Goal: Task Accomplishment & Management: Complete application form

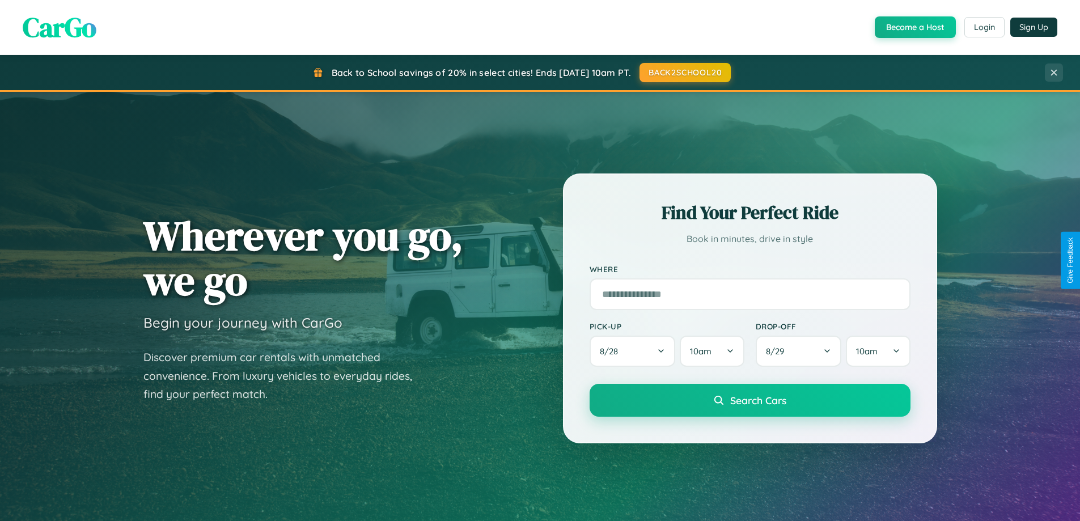
scroll to position [2183, 0]
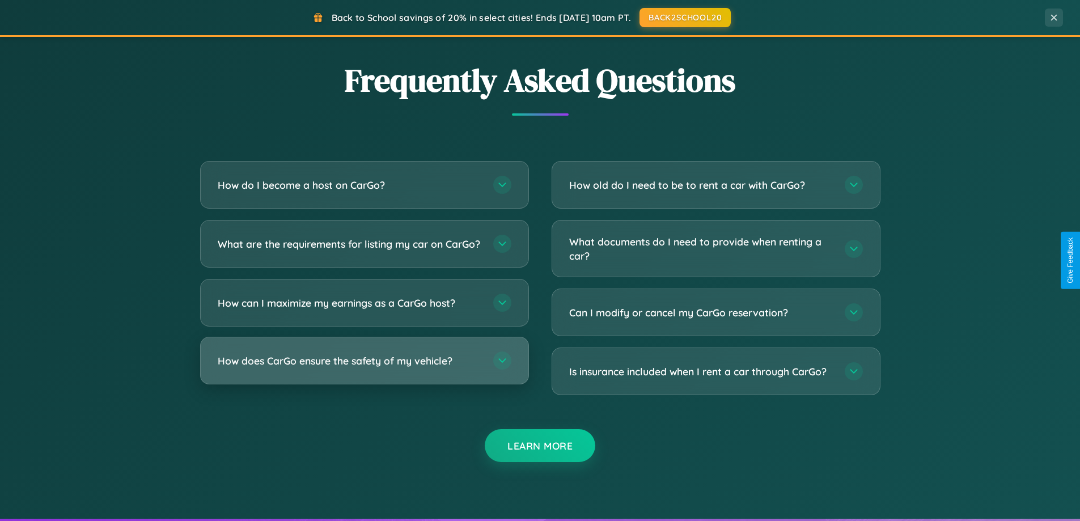
click at [364, 368] on h3 "How does CarGo ensure the safety of my vehicle?" at bounding box center [350, 361] width 264 height 14
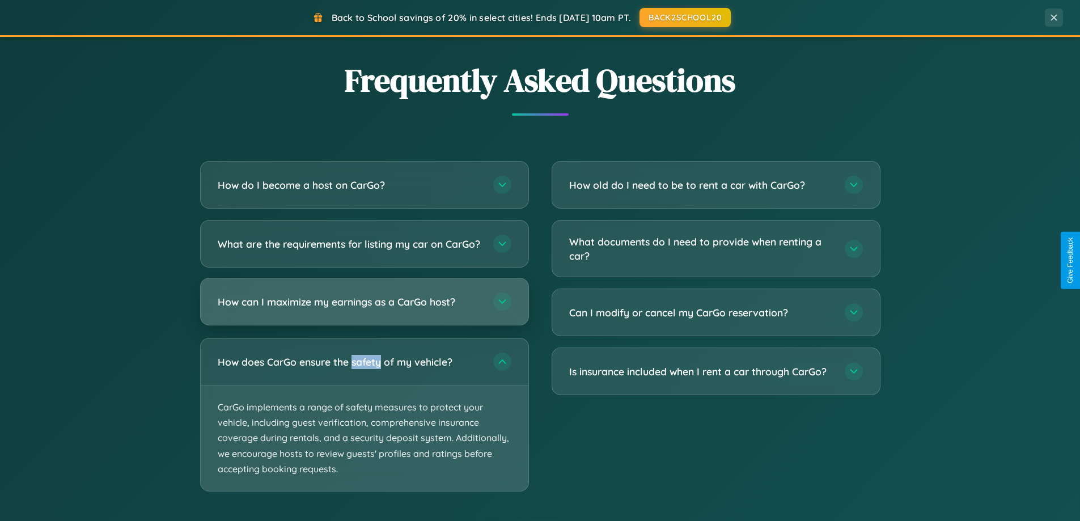
click at [364, 309] on h3 "How can I maximize my earnings as a CarGo host?" at bounding box center [350, 302] width 264 height 14
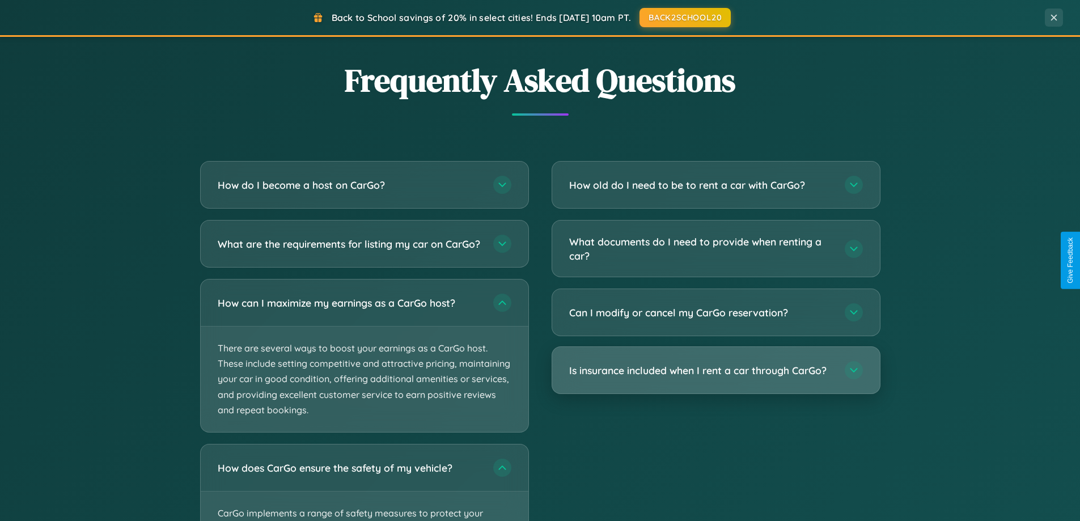
click at [716, 370] on h3 "Is insurance included when I rent a car through CarGo?" at bounding box center [701, 371] width 264 height 14
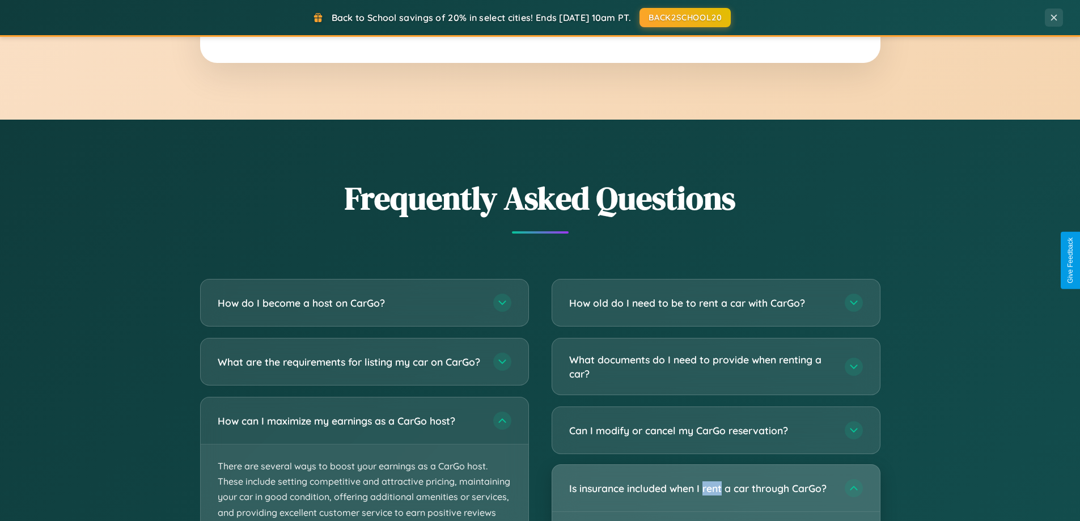
scroll to position [1822, 0]
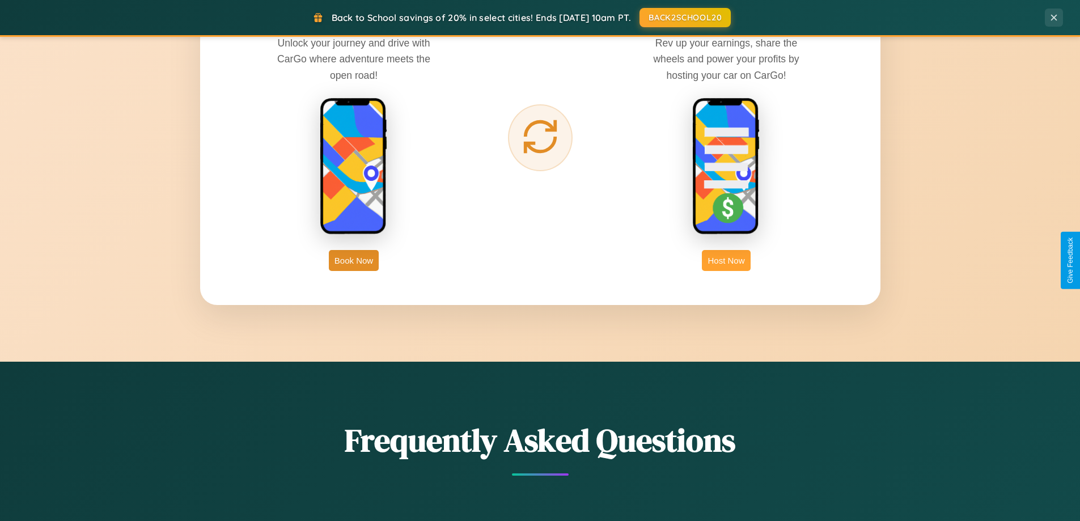
click at [727, 260] on button "Host Now" at bounding box center [726, 260] width 48 height 21
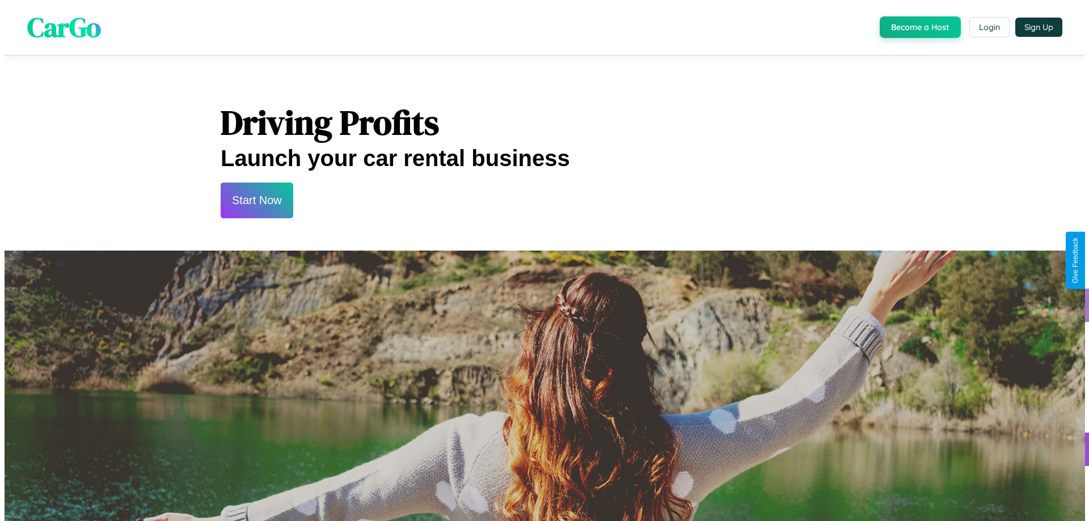
scroll to position [1183, 0]
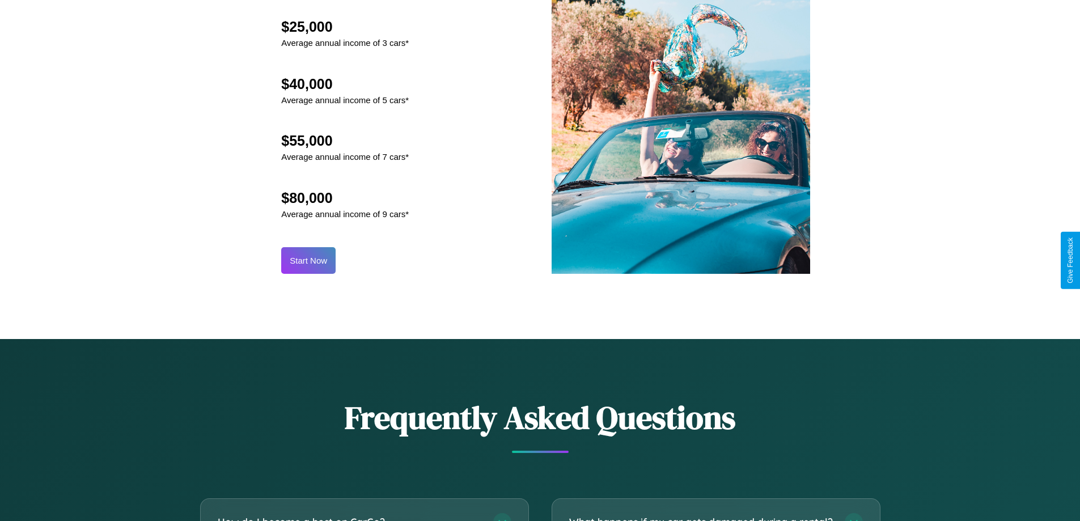
click at [309, 260] on button "Start Now" at bounding box center [308, 260] width 54 height 27
